Goal: Information Seeking & Learning: Find specific fact

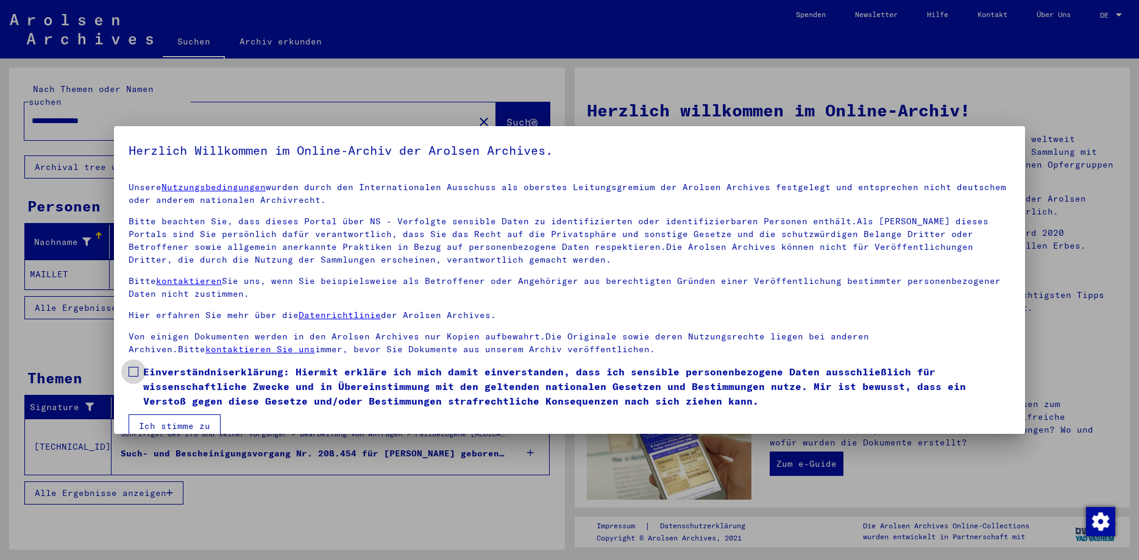
drag, startPoint x: 139, startPoint y: 372, endPoint x: 146, endPoint y: 392, distance: 21.4
click at [138, 372] on label "Einverständniserklärung: Hiermit erkläre ich mich damit einverstanden, dass ich…" at bounding box center [570, 386] width 882 height 44
click at [160, 424] on button "Ich stimme zu" at bounding box center [175, 425] width 92 height 23
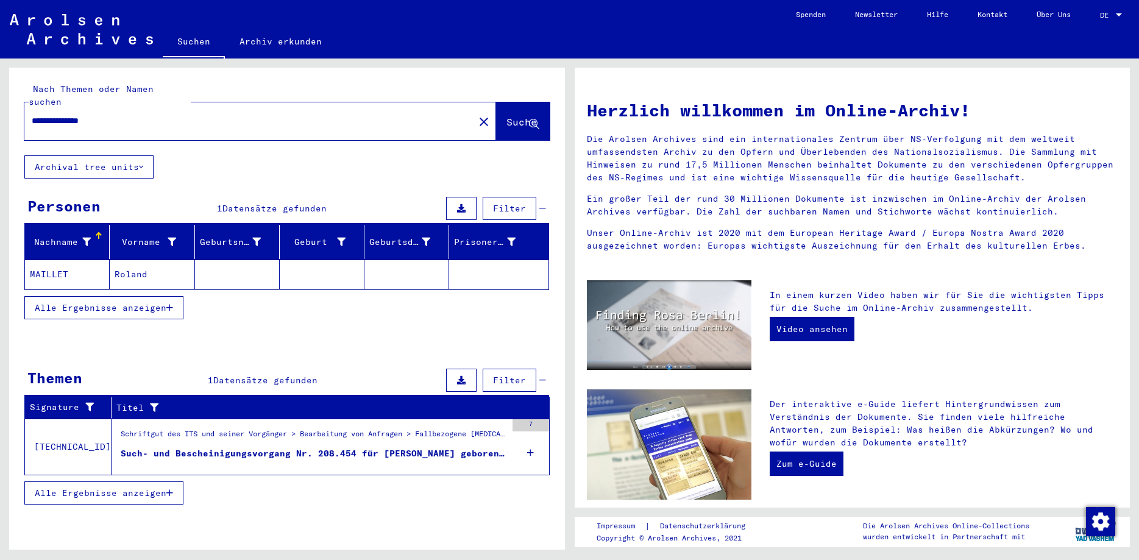
click at [97, 302] on span "Alle Ergebnisse anzeigen" at bounding box center [101, 307] width 132 height 11
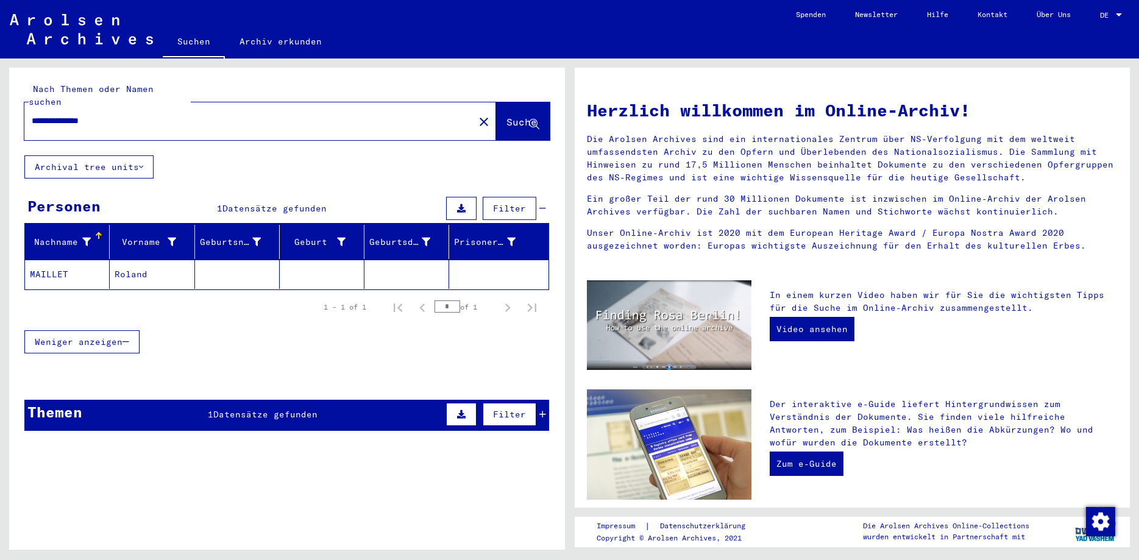
click at [69, 261] on mat-cell "MAILLET" at bounding box center [67, 274] width 85 height 29
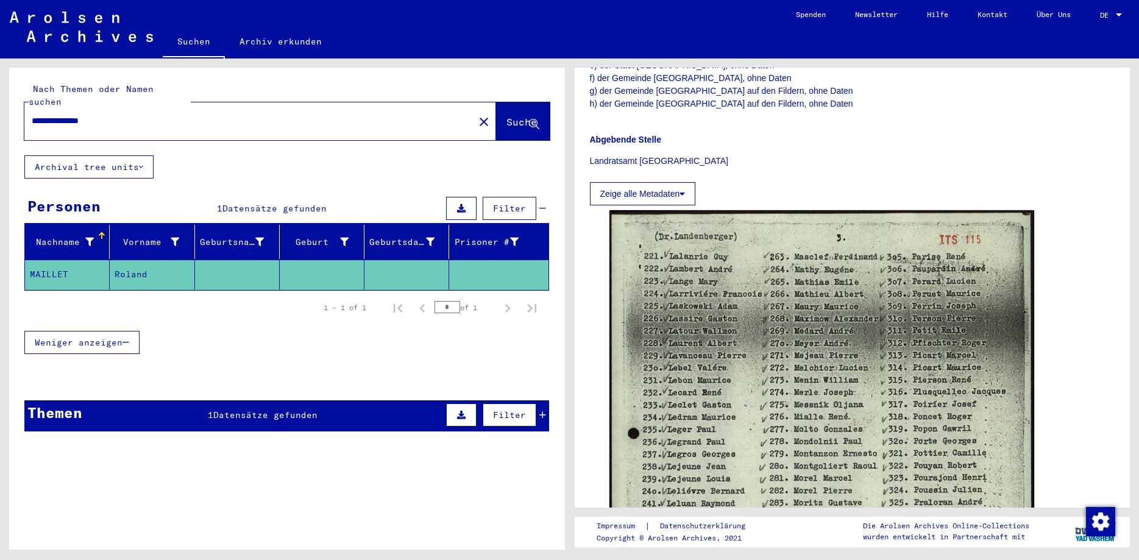
scroll to position [526, 0]
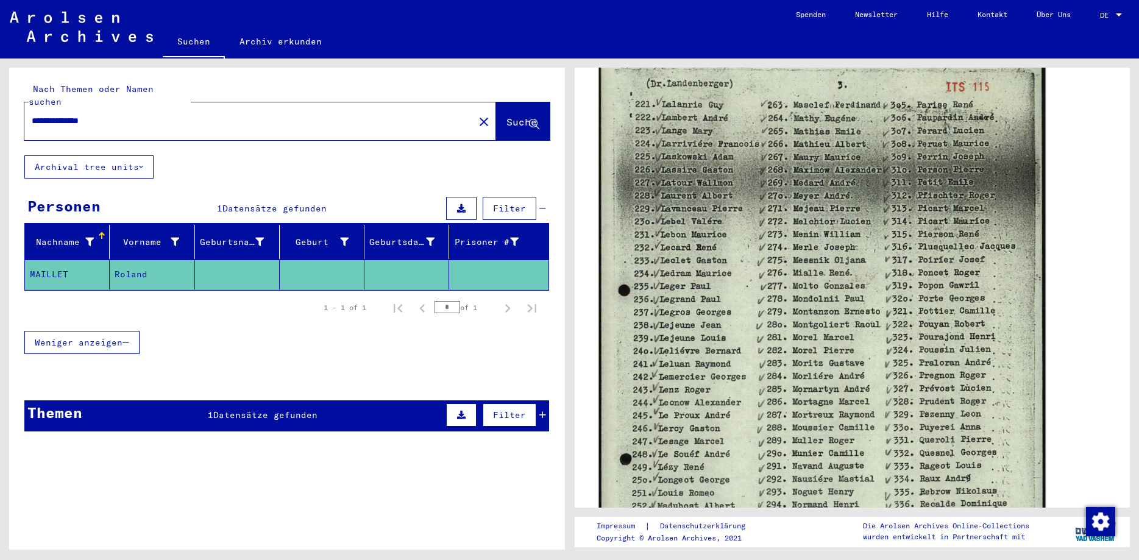
click at [752, 294] on img at bounding box center [821, 371] width 446 height 631
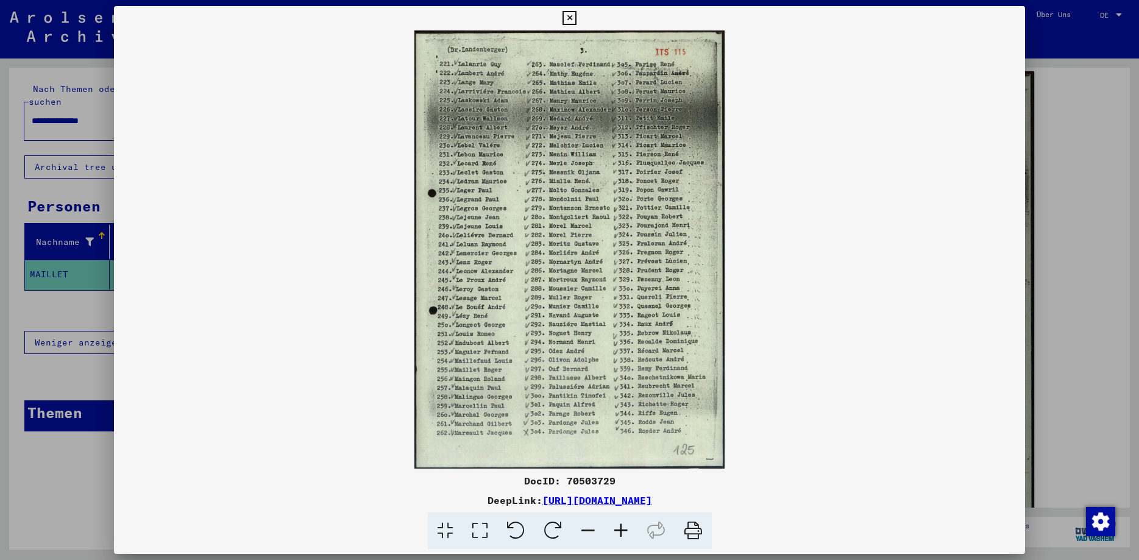
click at [582, 479] on div "DocID: 70503729" at bounding box center [569, 480] width 911 height 15
click at [584, 479] on div "DocID: 70503729" at bounding box center [569, 480] width 911 height 15
copy div "70503729"
drag, startPoint x: 531, startPoint y: 295, endPoint x: 540, endPoint y: 286, distance: 13.4
click at [533, 291] on img at bounding box center [569, 249] width 911 height 438
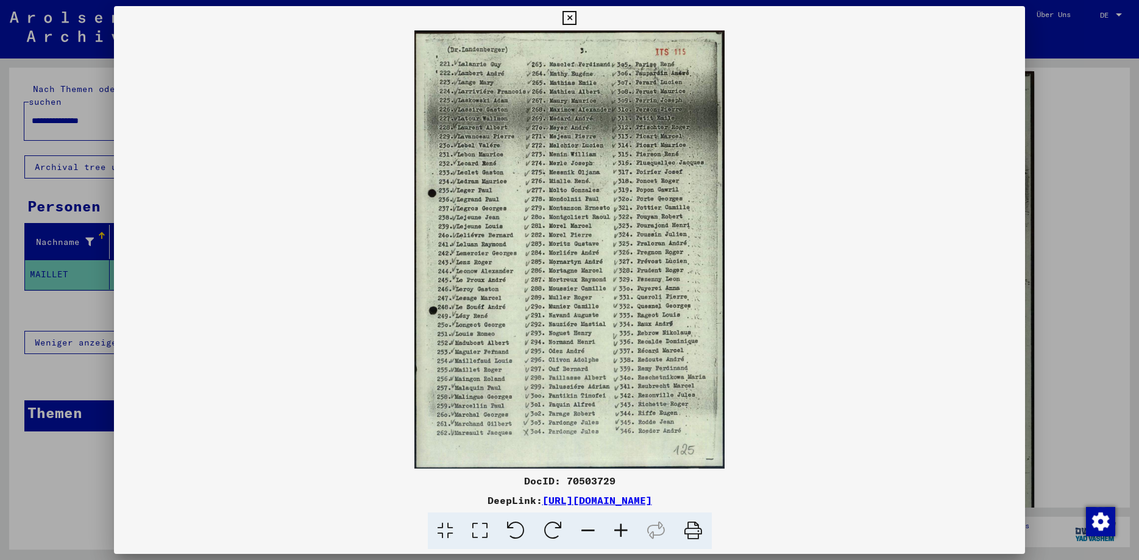
click at [817, 153] on img at bounding box center [569, 249] width 911 height 438
click at [576, 16] on icon at bounding box center [569, 18] width 14 height 15
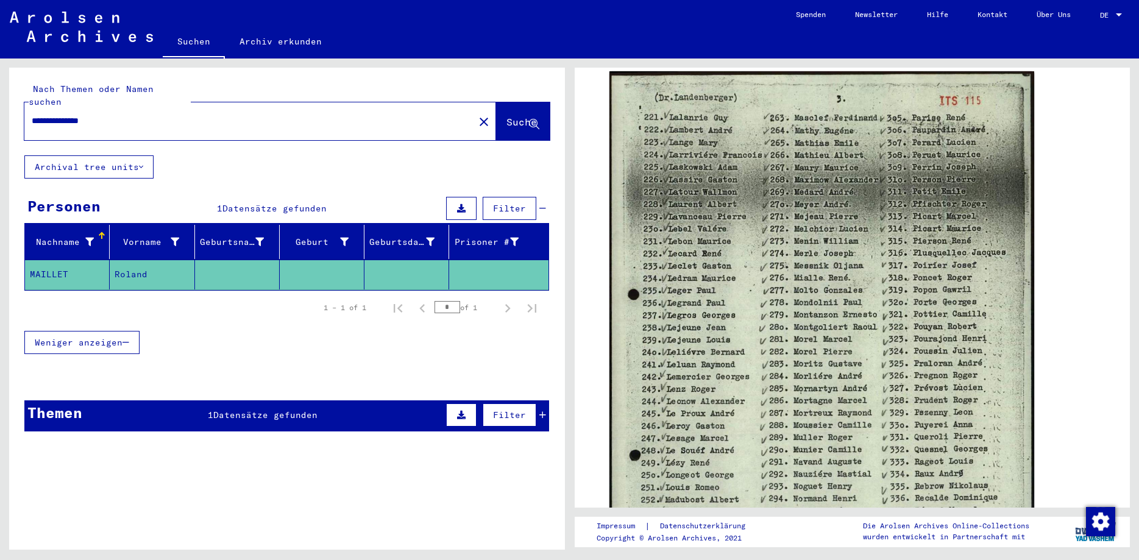
click at [331, 155] on div "**********" at bounding box center [287, 254] width 556 height 373
click at [58, 261] on mat-cell "MAILLET" at bounding box center [67, 275] width 85 height 30
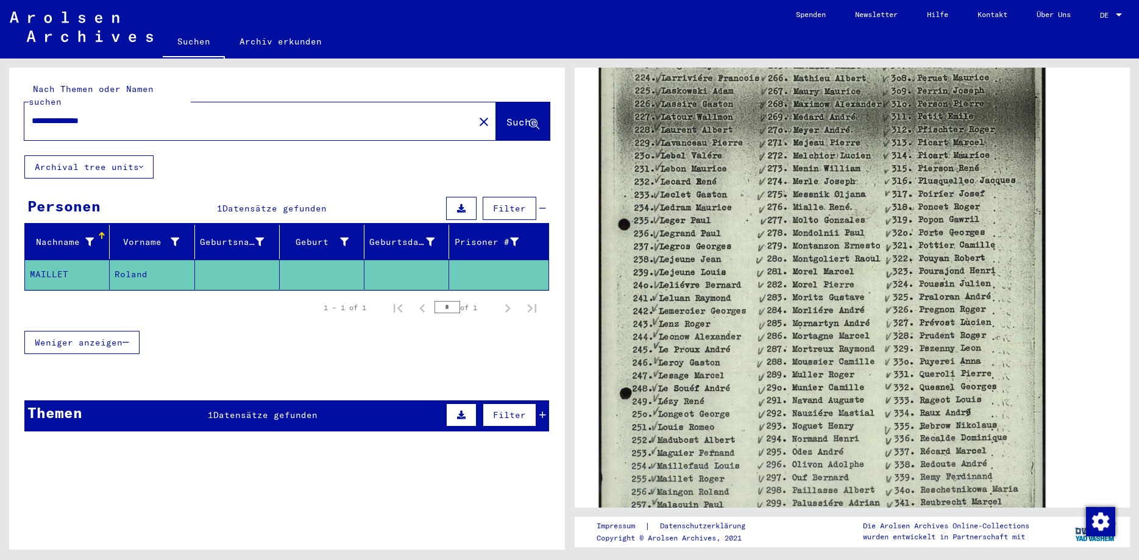
scroll to position [855, 0]
